Goal: Task Accomplishment & Management: Complete application form

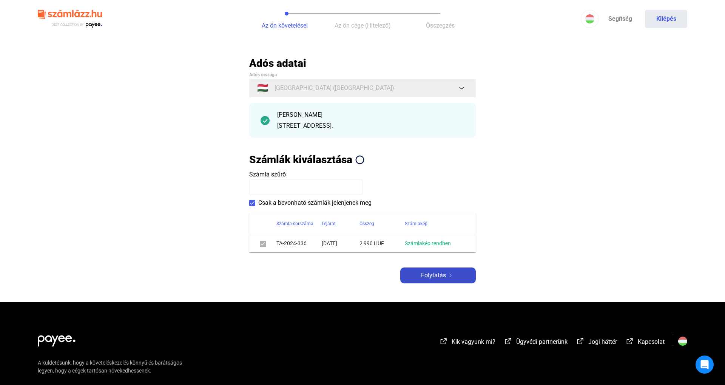
click at [435, 279] on button "Folytatás" at bounding box center [438, 275] width 76 height 16
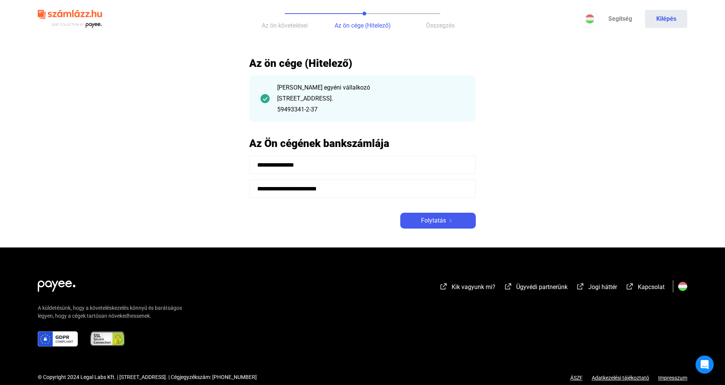
click at [436, 180] on input "**********" at bounding box center [362, 188] width 227 height 18
click at [433, 213] on button "Folytatás" at bounding box center [438, 221] width 76 height 16
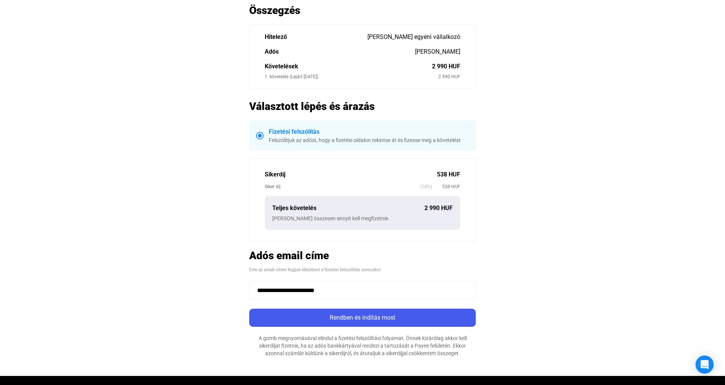
scroll to position [128, 0]
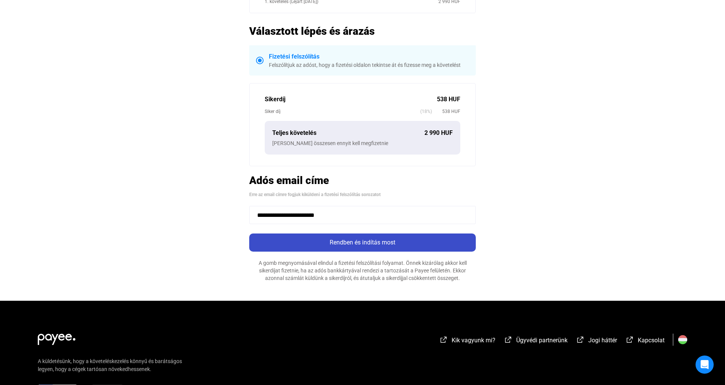
click at [388, 243] on div "Rendben és indítás most" at bounding box center [362, 242] width 222 height 9
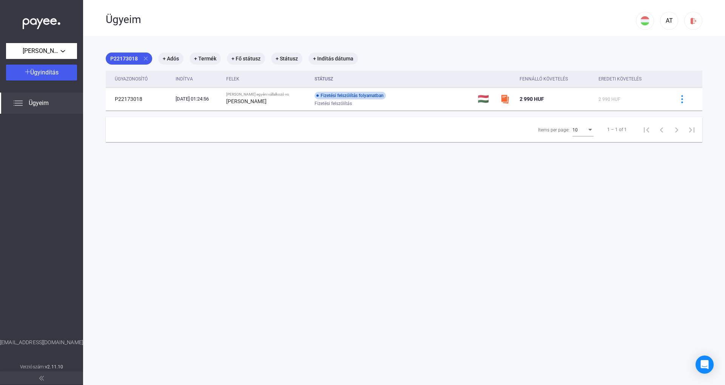
click at [63, 102] on div "Ügyeim" at bounding box center [41, 102] width 83 height 21
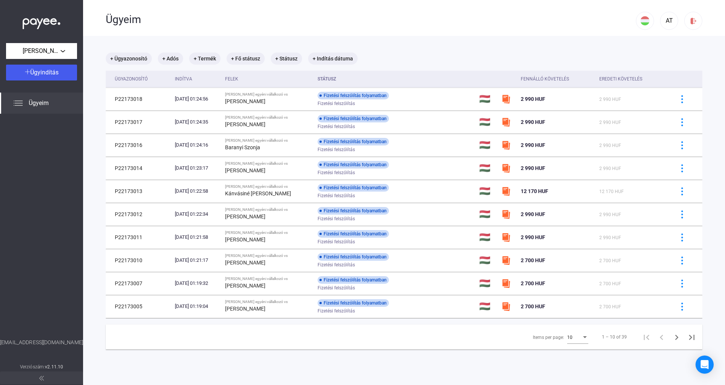
scroll to position [1, 0]
